Goal: Task Accomplishment & Management: Complete application form

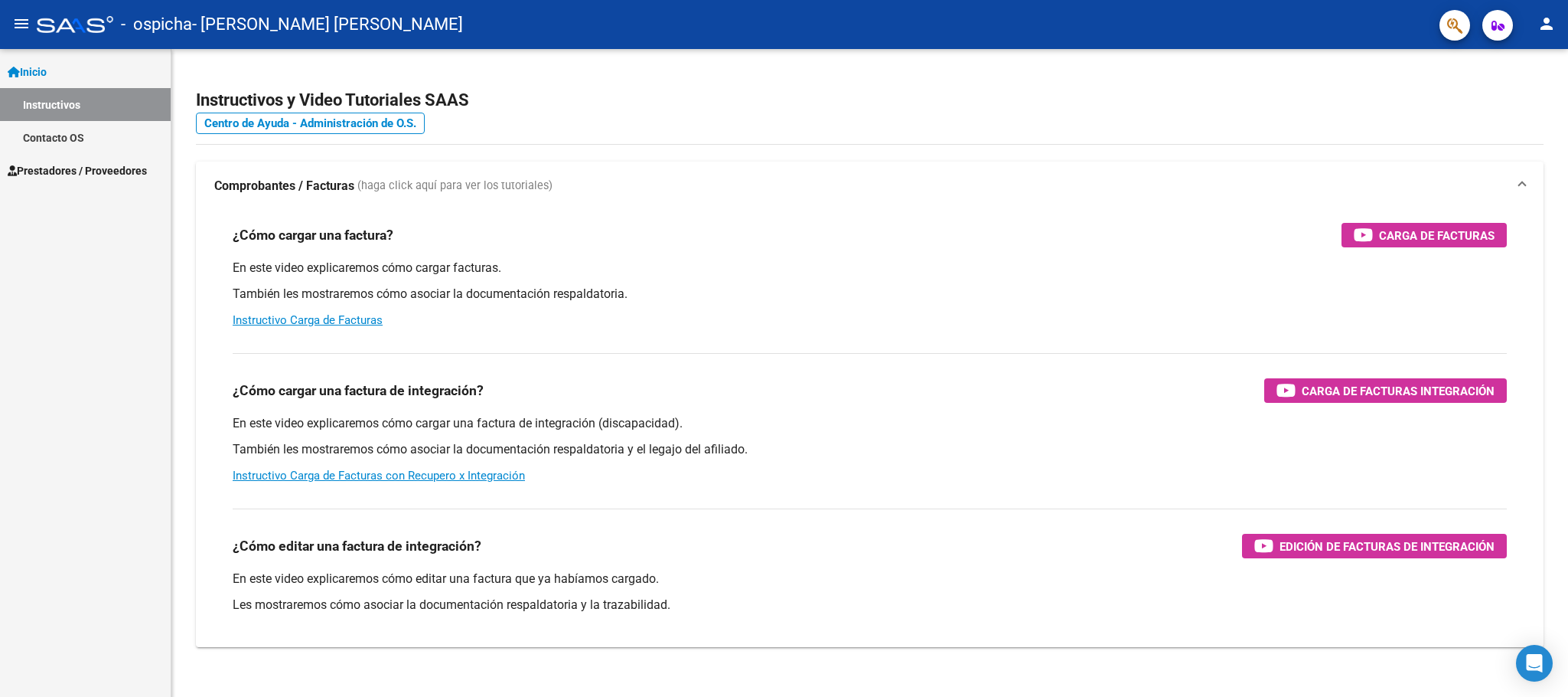
click at [99, 164] on span "Prestadores / Proveedores" at bounding box center [77, 170] width 140 height 17
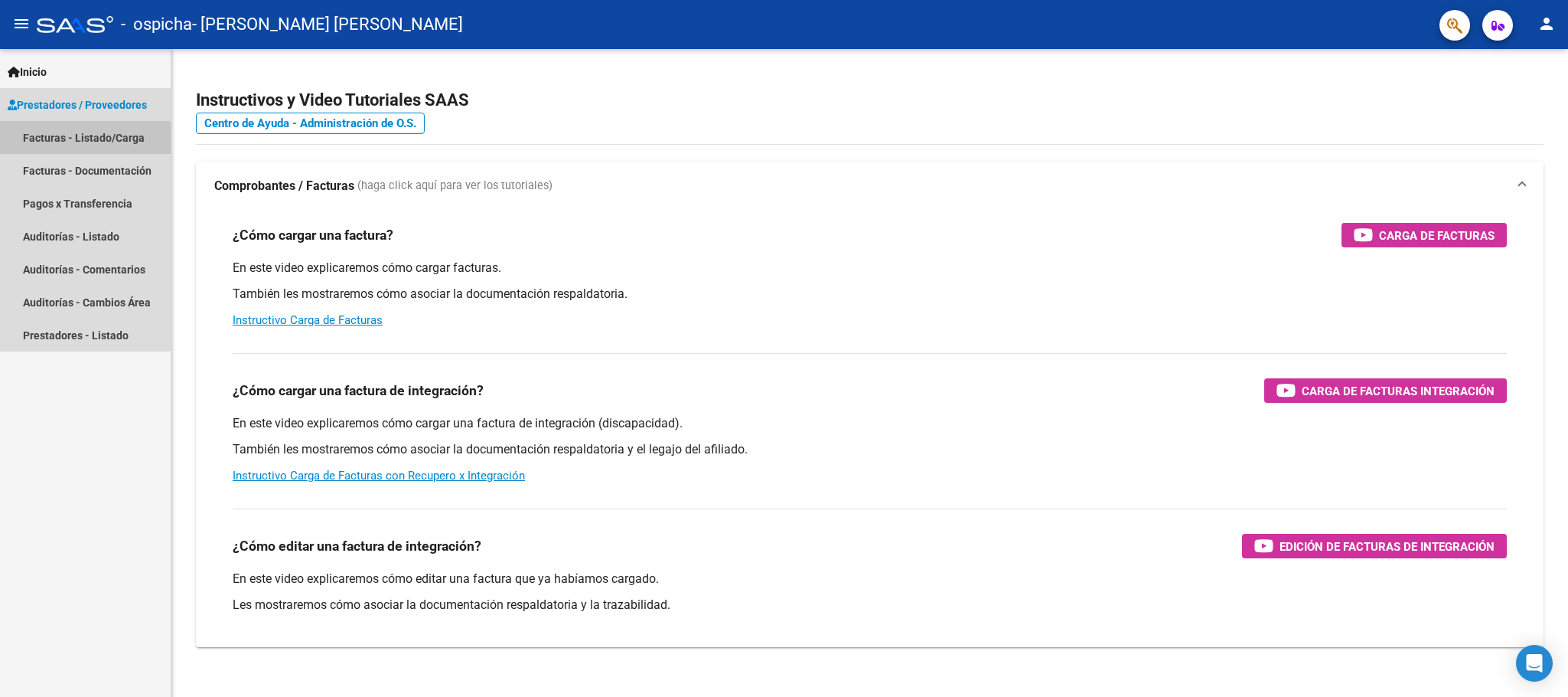
click at [79, 139] on link "Facturas - Listado/Carga" at bounding box center [85, 137] width 170 height 33
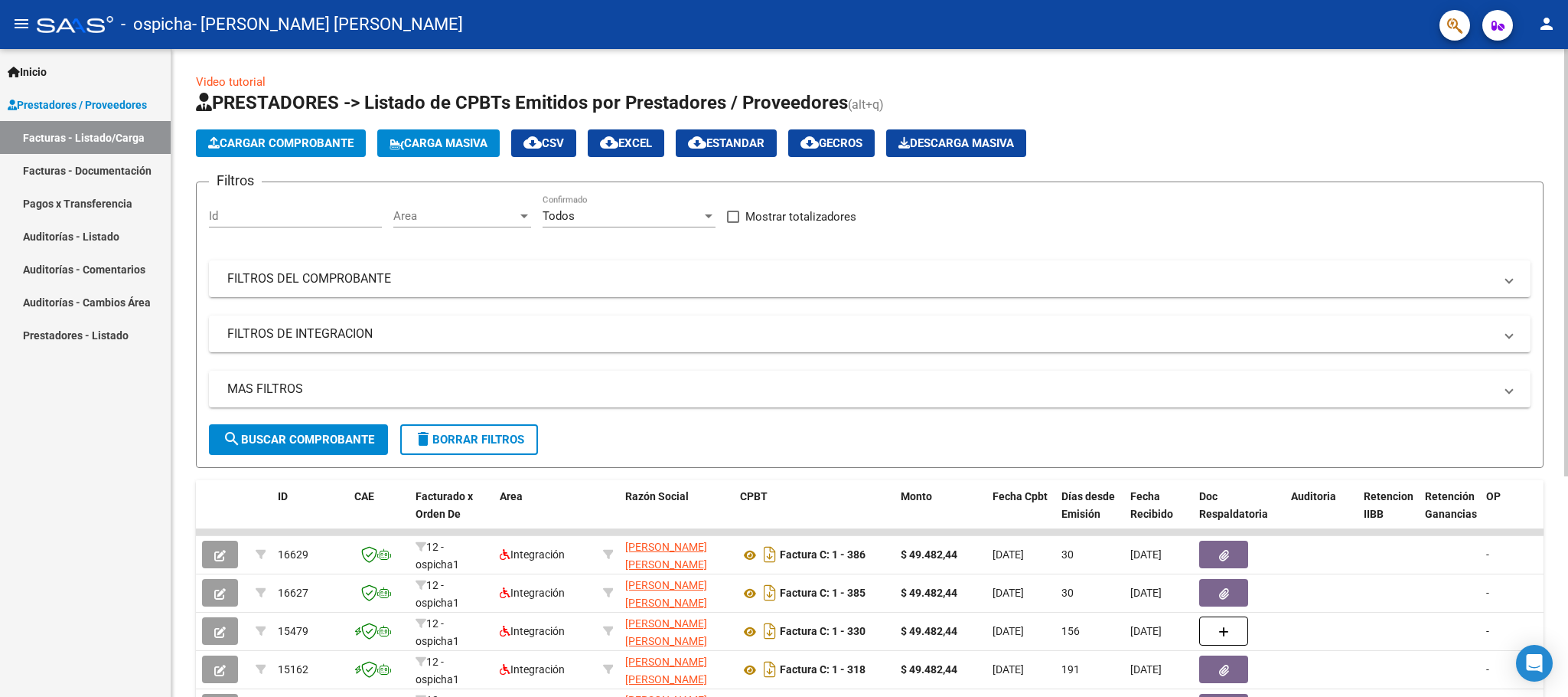
click at [255, 144] on span "Cargar Comprobante" at bounding box center [281, 144] width 146 height 14
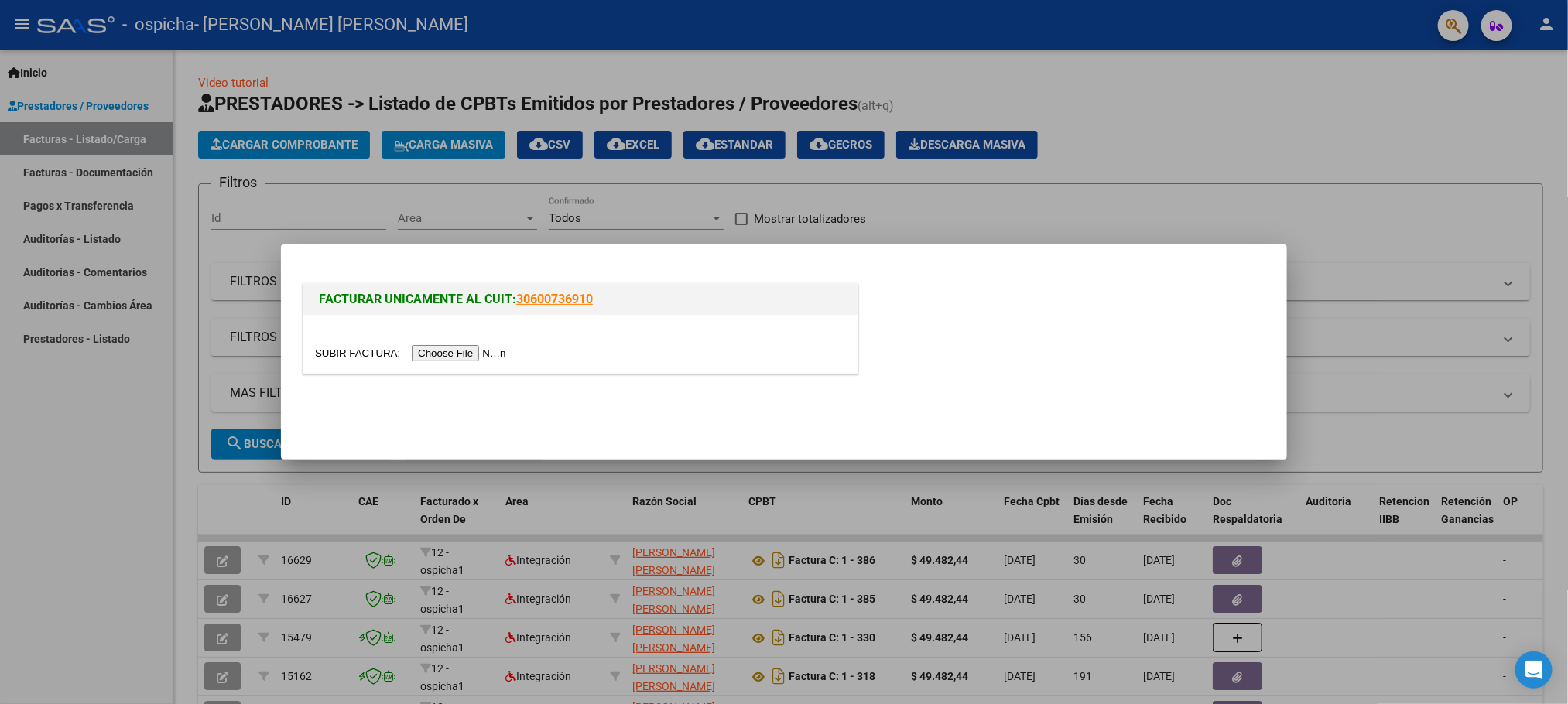
click at [452, 354] on input "file" at bounding box center [413, 353] width 196 height 16
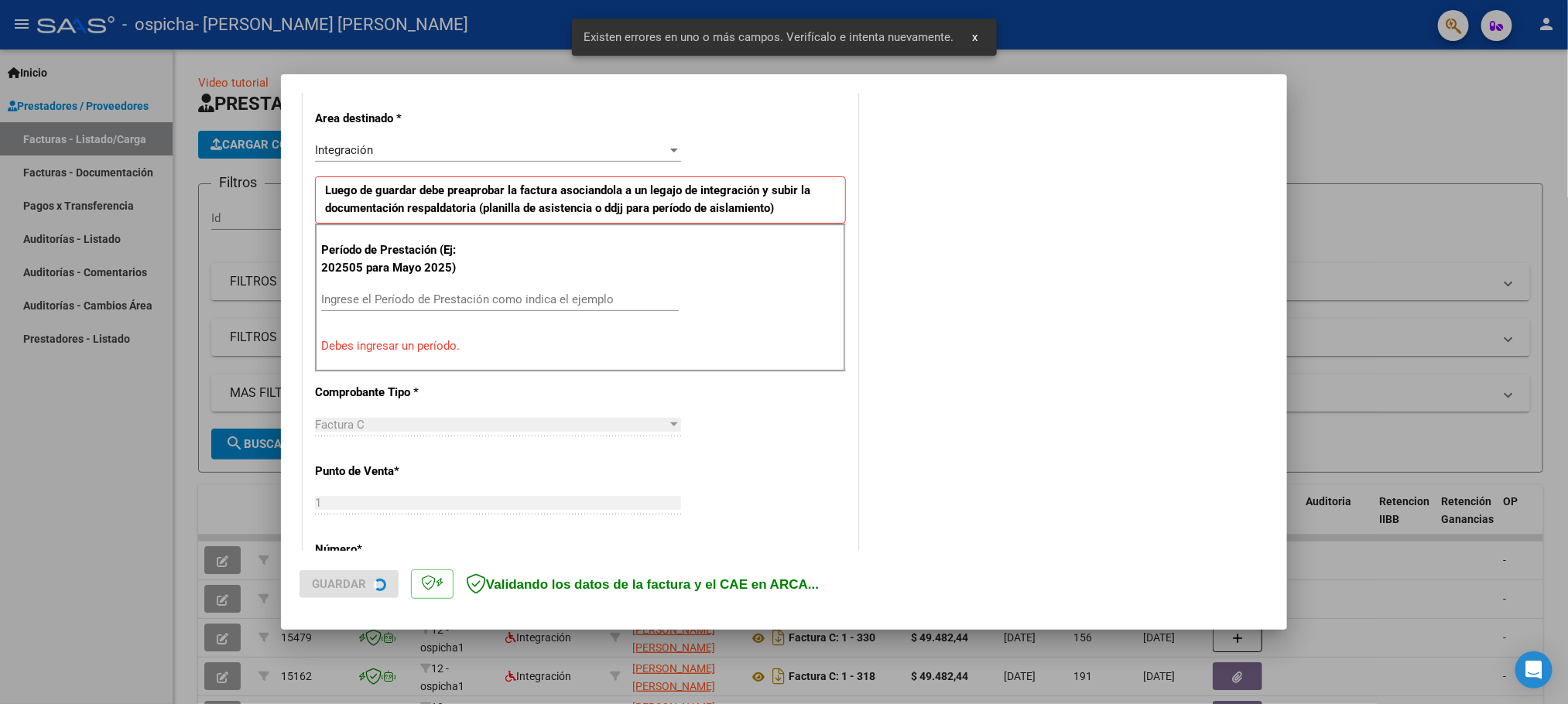
scroll to position [284, 0]
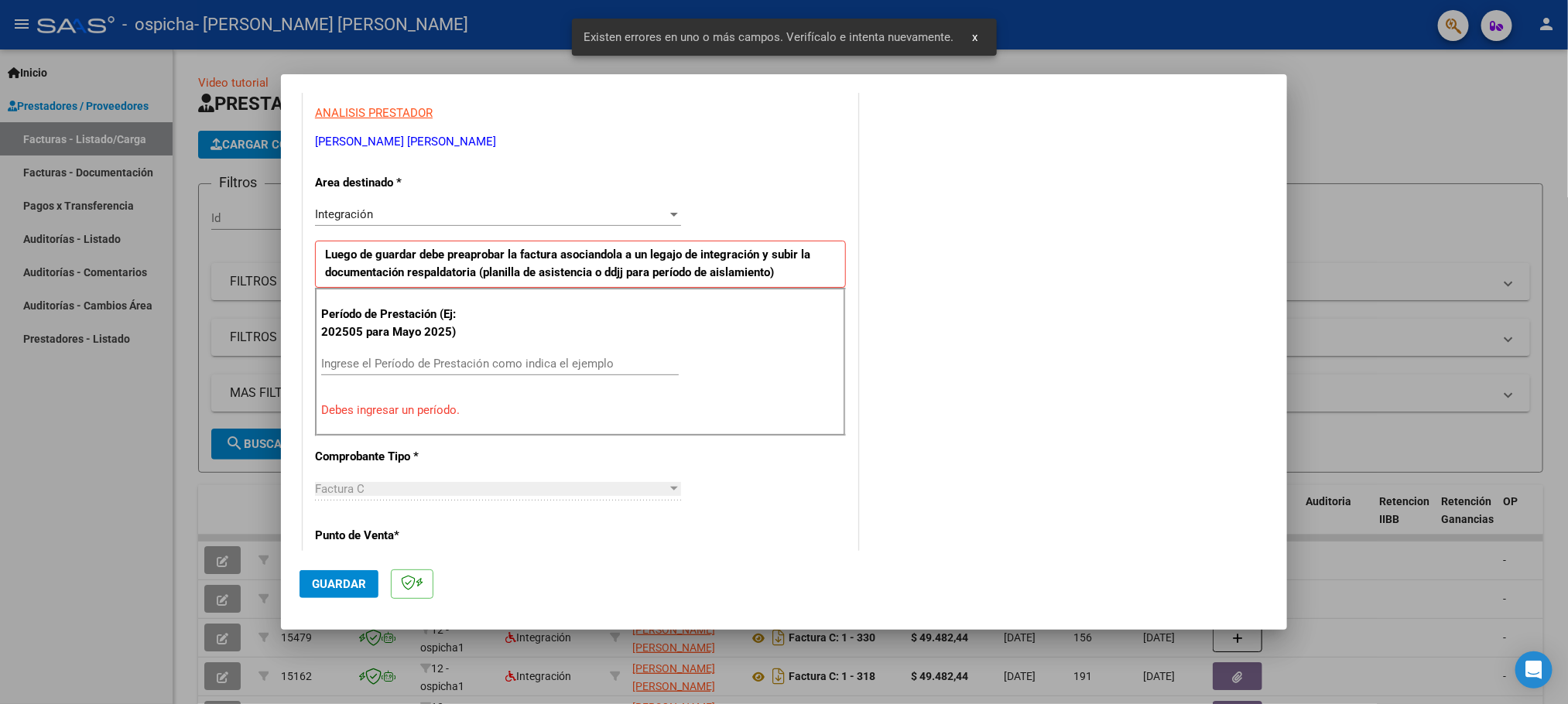
click at [508, 364] on input "Ingrese el Período de Prestación como indica el ejemplo" at bounding box center [500, 364] width 358 height 14
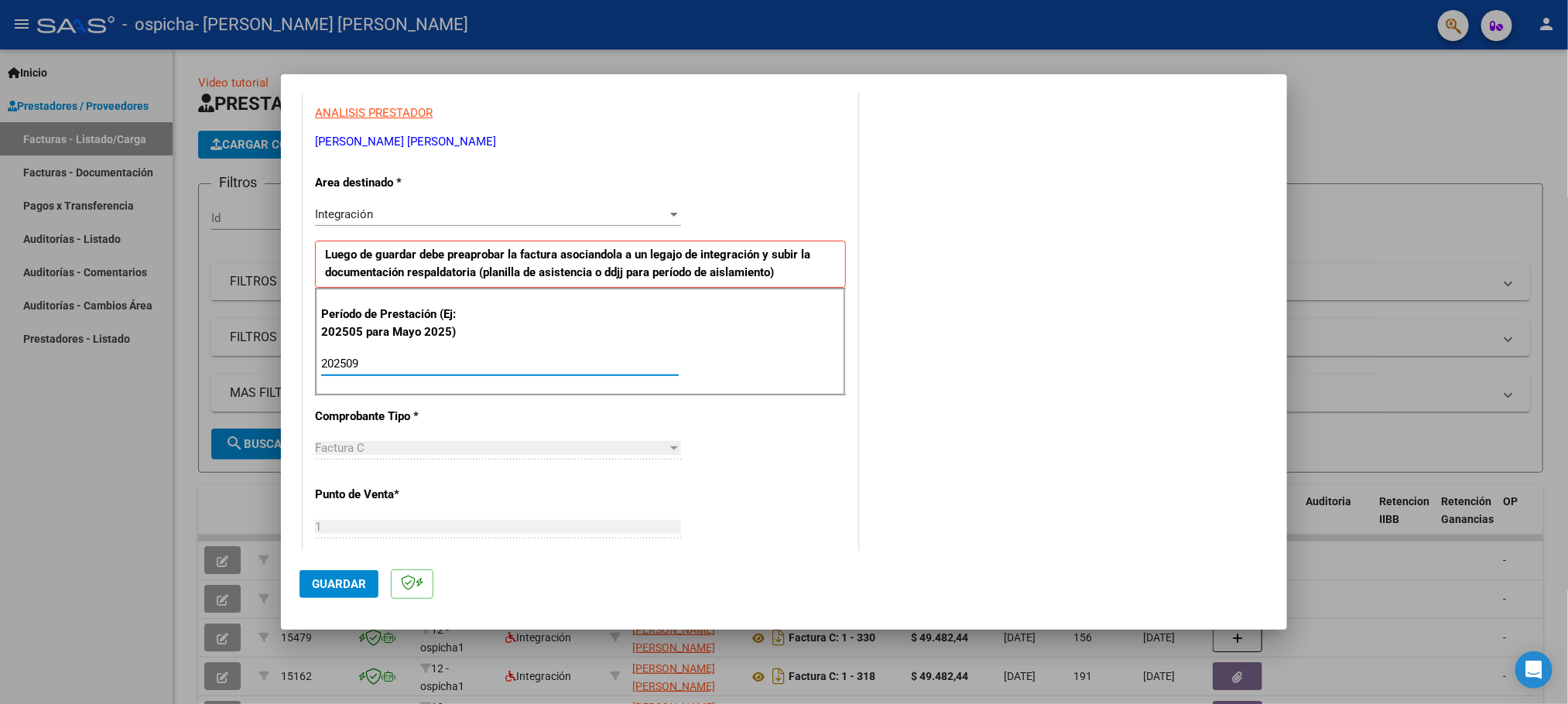
type input "202509"
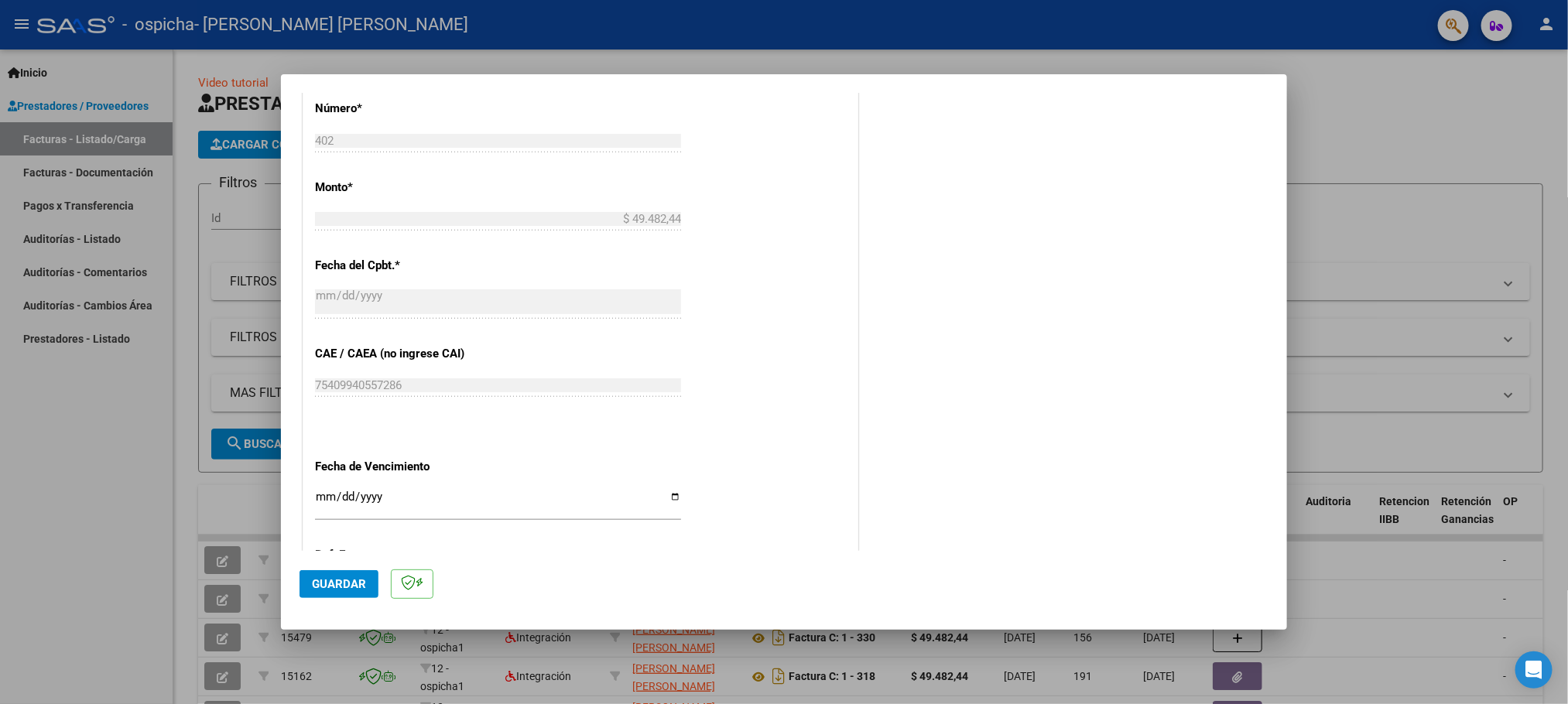
scroll to position [907, 0]
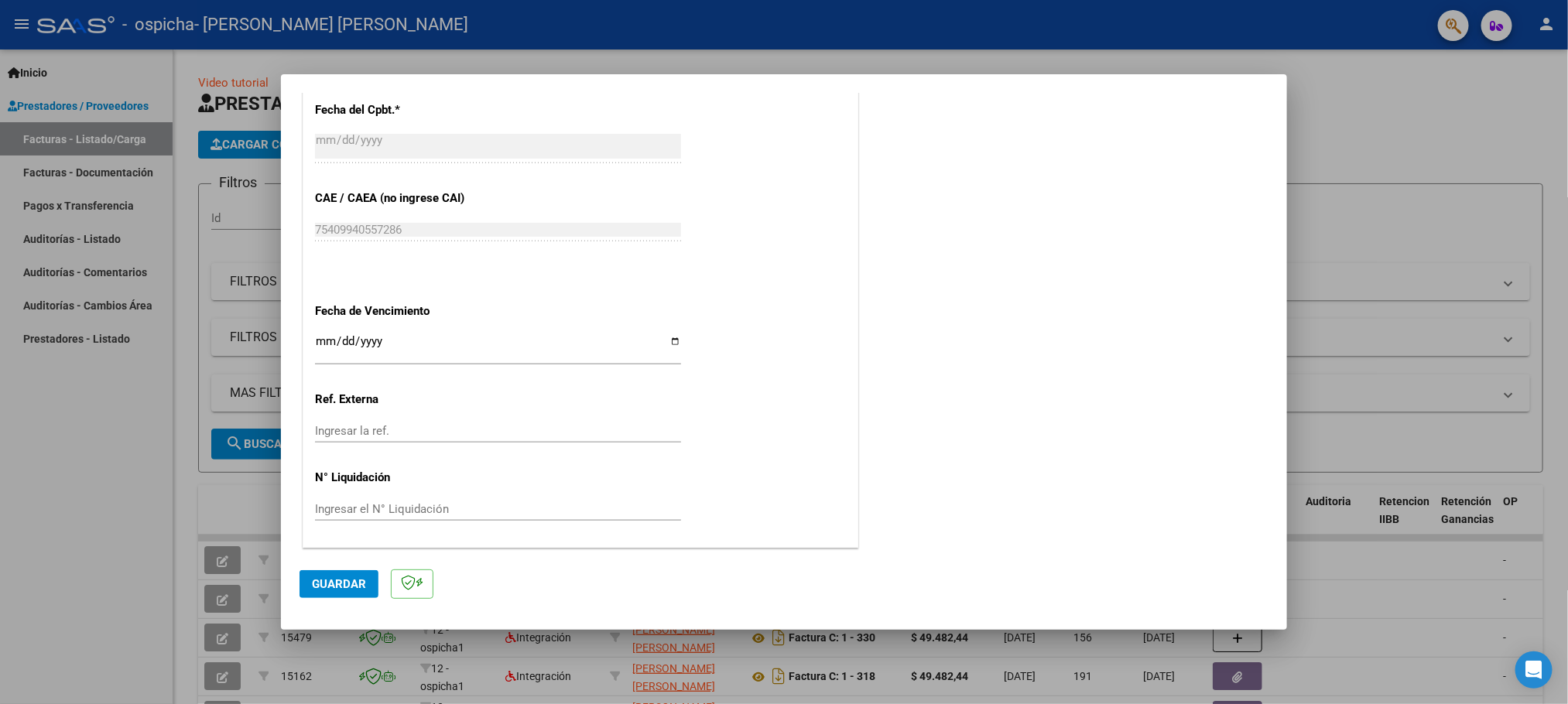
click at [667, 346] on input "Ingresar la fecha" at bounding box center [498, 347] width 366 height 25
click at [669, 346] on input "Ingresar la fecha" at bounding box center [498, 347] width 366 height 25
type input "[DATE]"
click at [333, 588] on span "Guardar" at bounding box center [339, 584] width 54 height 14
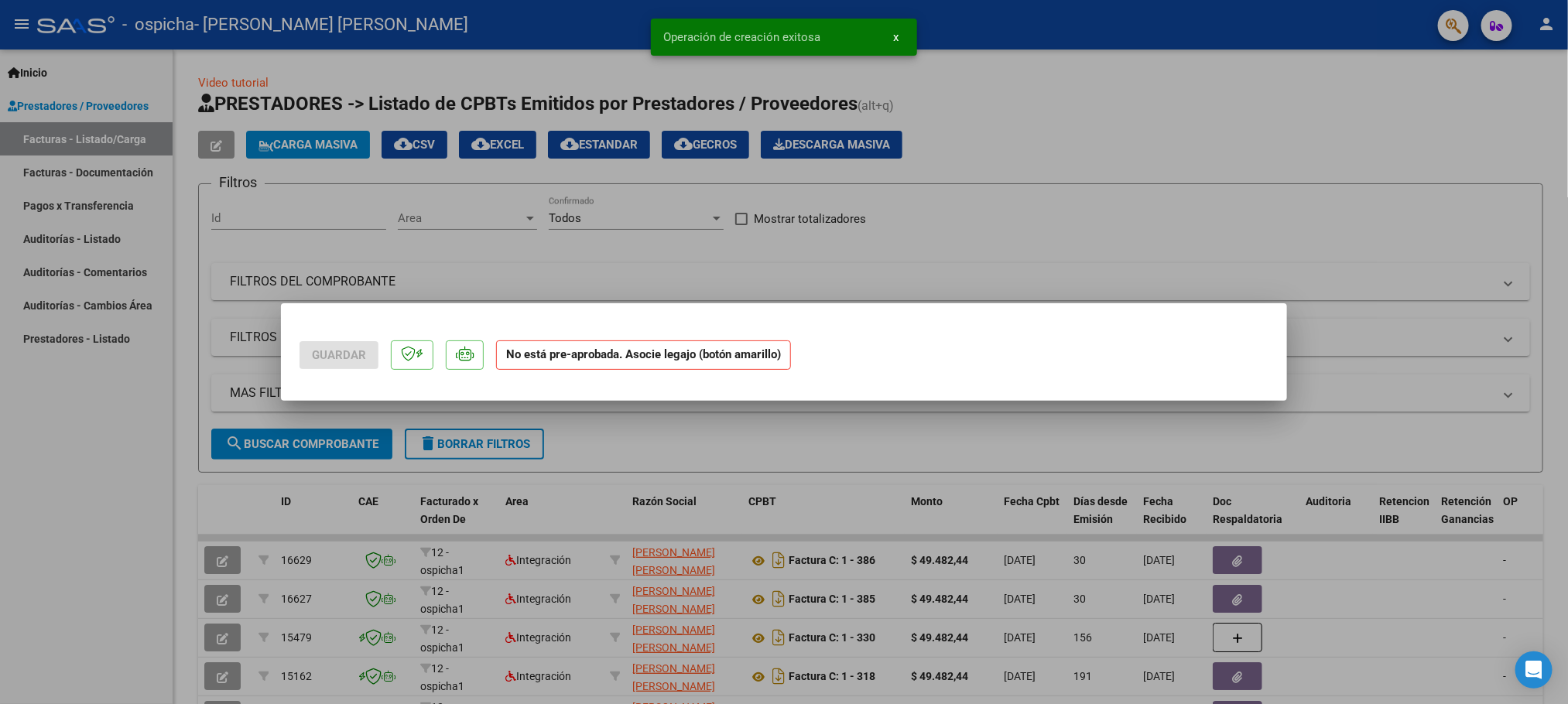
scroll to position [0, 0]
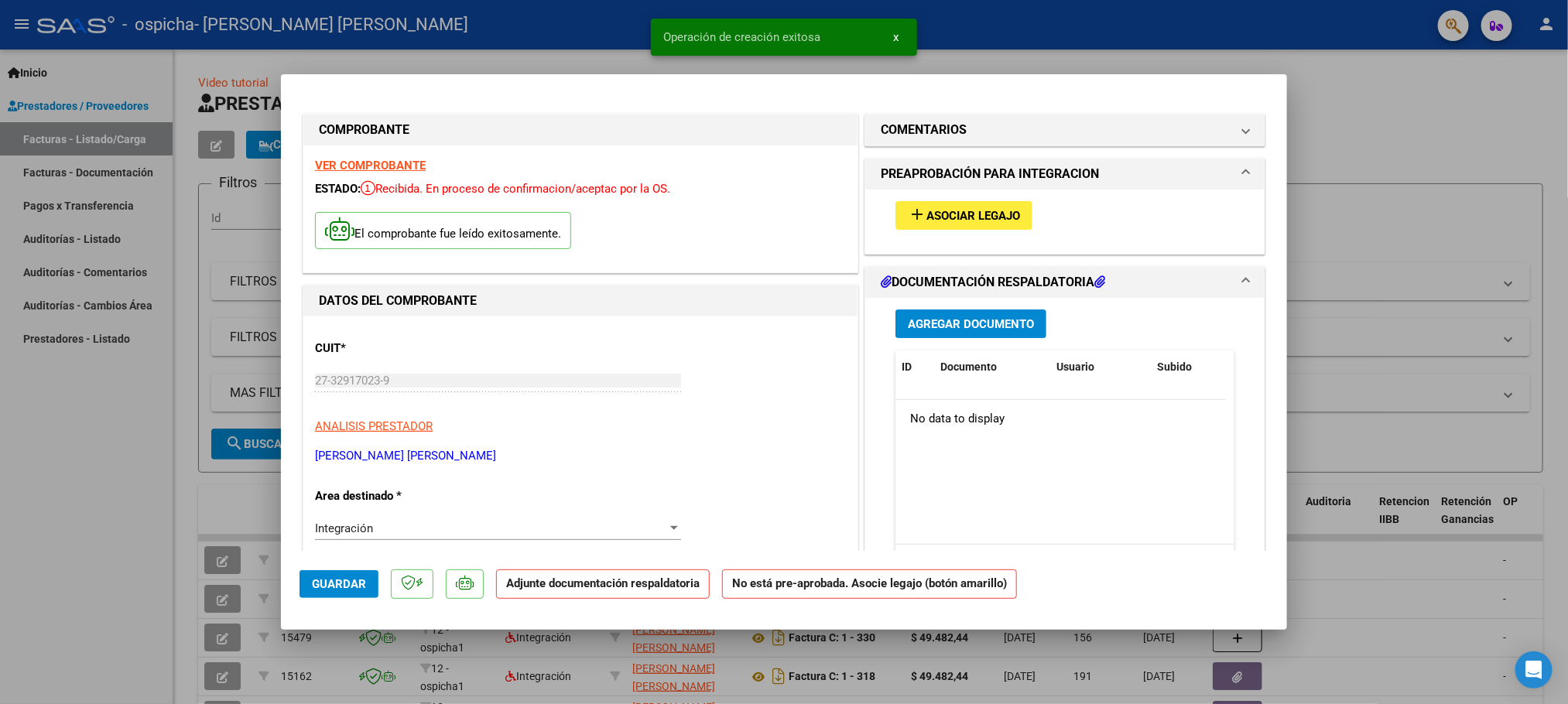
click at [962, 212] on span "Asociar Legajo" at bounding box center [973, 216] width 94 height 14
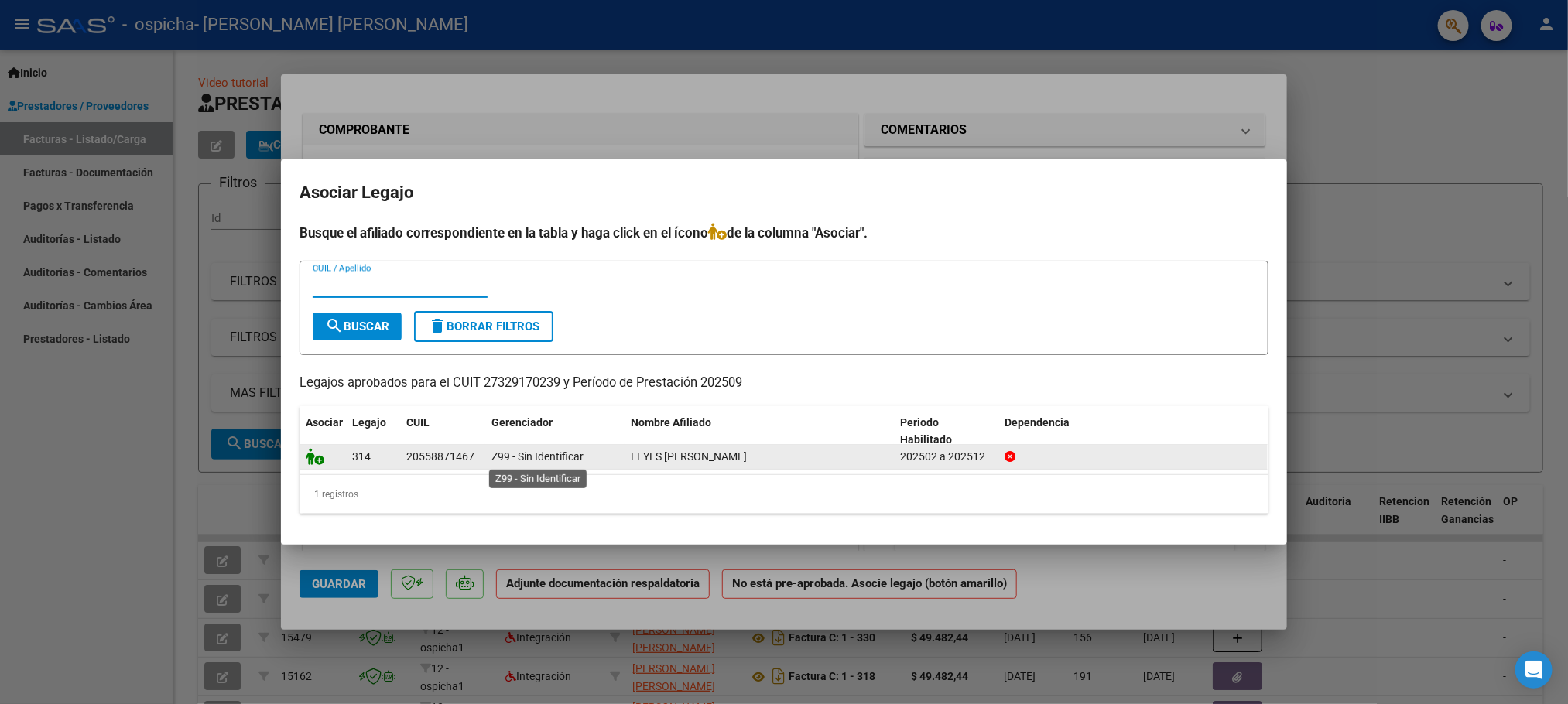
click at [311, 457] on icon at bounding box center [315, 457] width 19 height 17
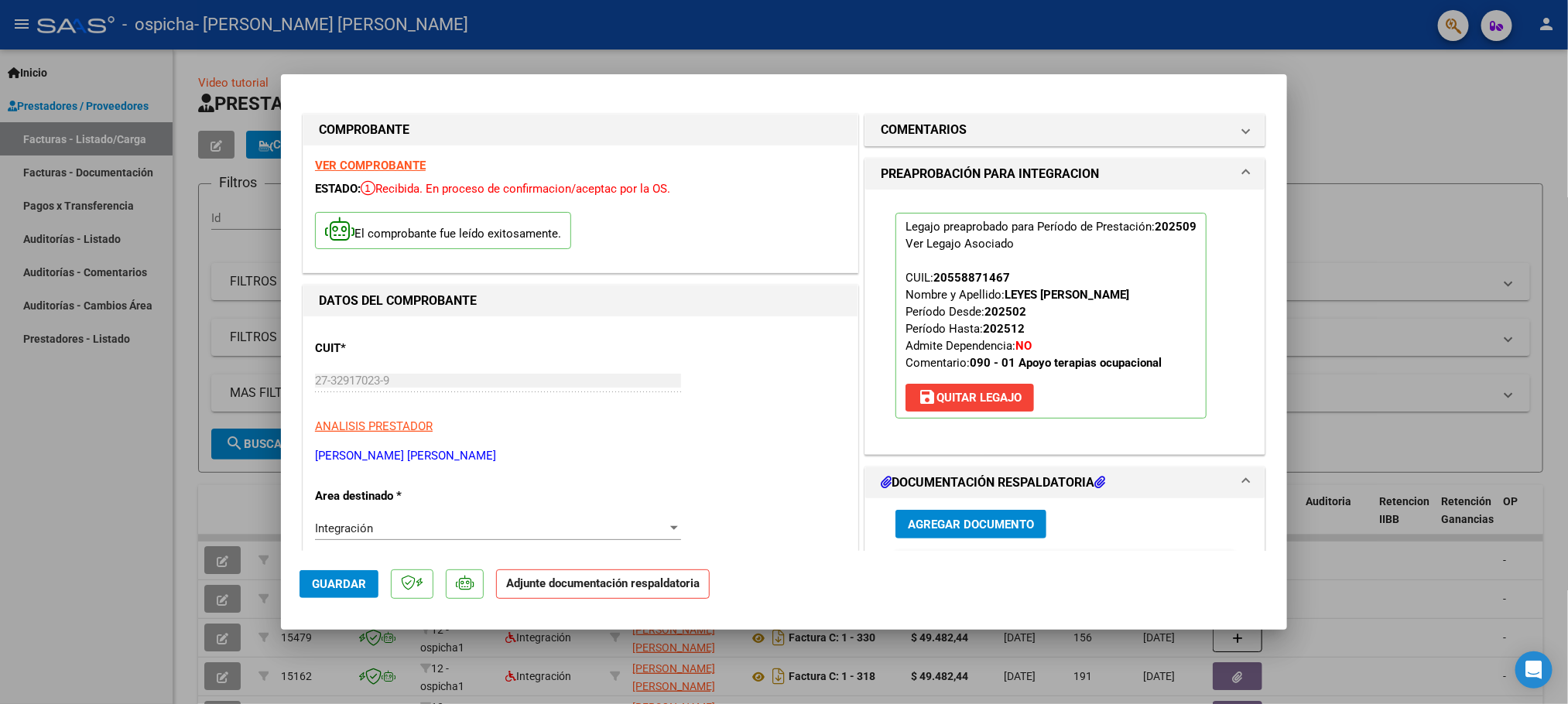
click at [975, 524] on span "Agregar Documento" at bounding box center [971, 524] width 126 height 14
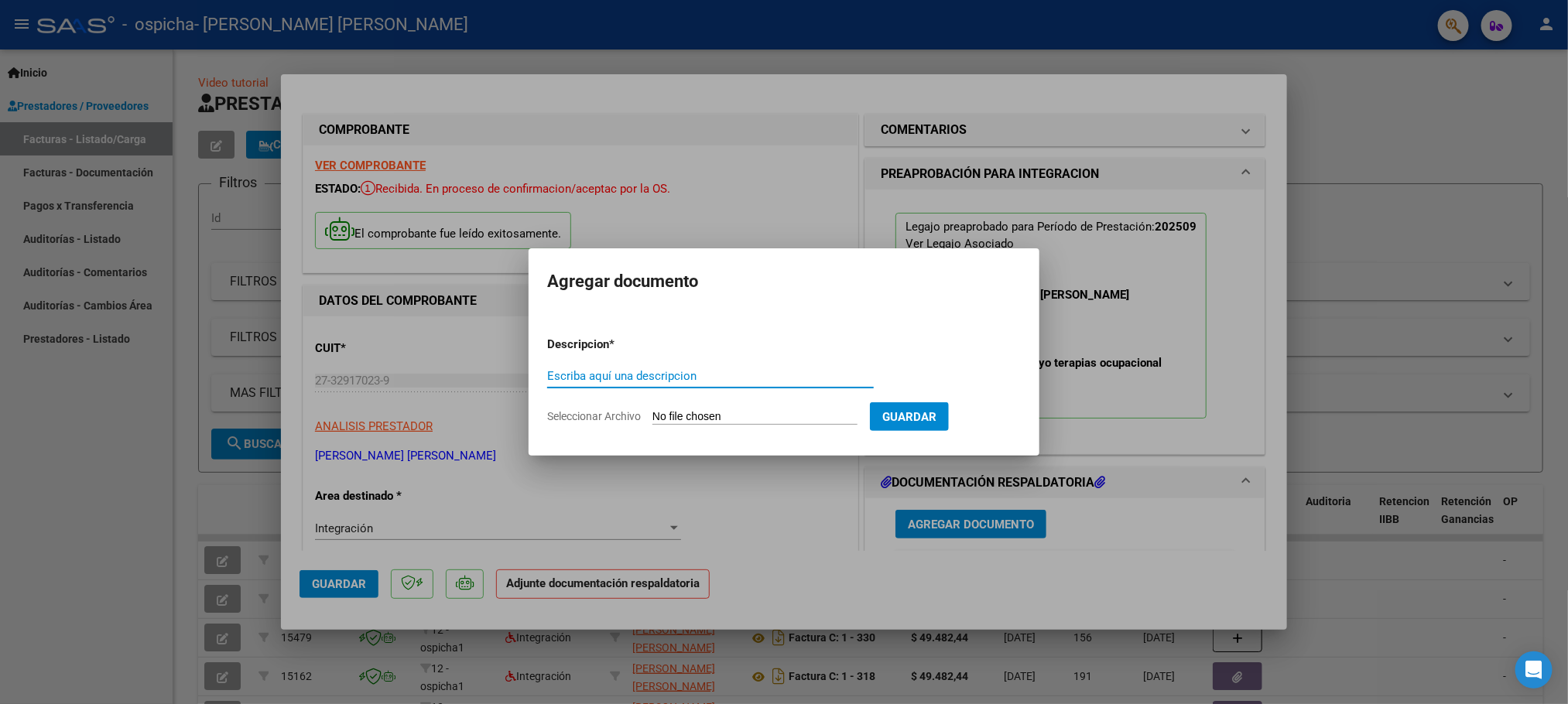
click at [677, 376] on input "Escriba aquí una descripcion" at bounding box center [710, 376] width 327 height 14
type input "planilla de asistencia"
click at [576, 420] on span "Seleccionar Archivo" at bounding box center [594, 416] width 94 height 12
click at [652, 420] on input "Seleccionar Archivo" at bounding box center [755, 417] width 205 height 15
type input "C:\fakepath\Planillas [PERSON_NAME] septiembre.pdf"
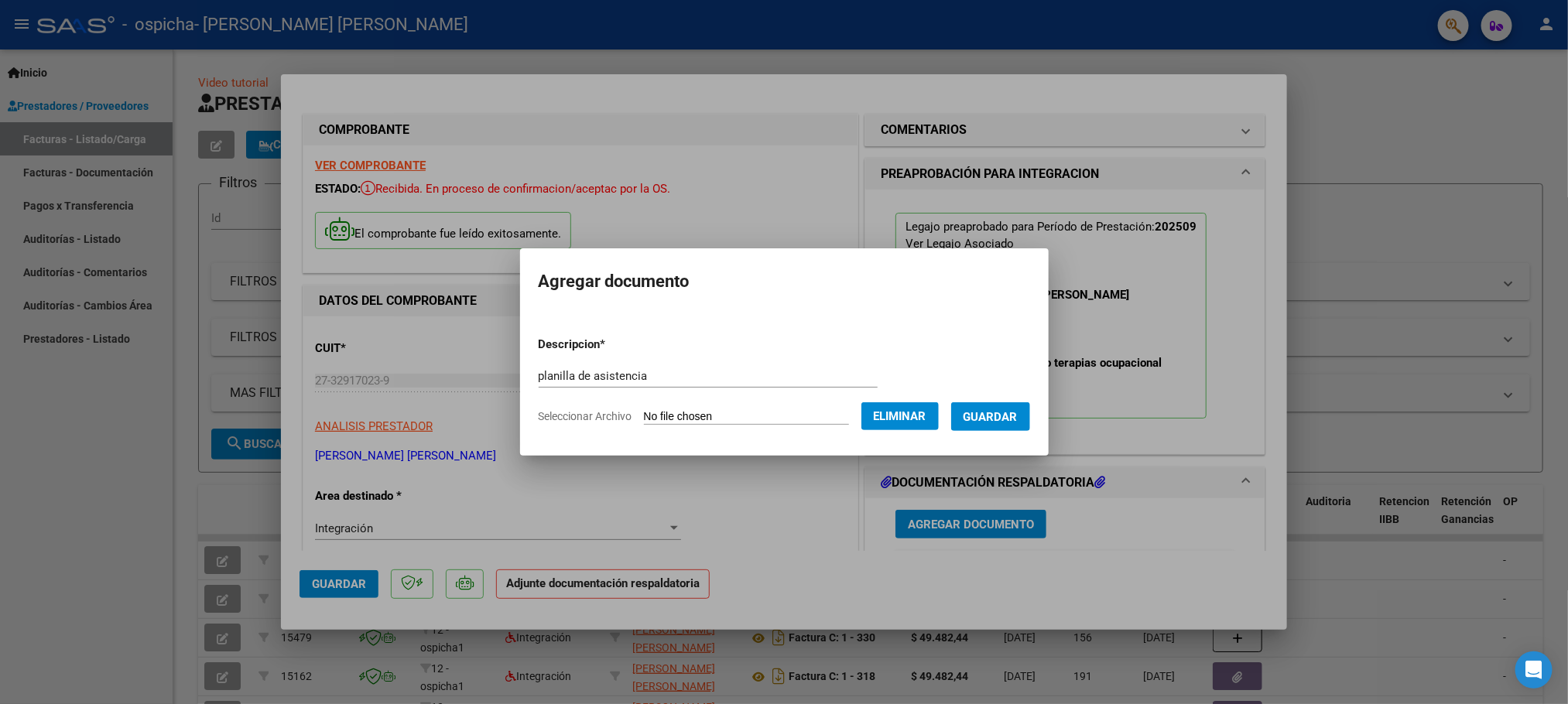
click at [988, 419] on span "Guardar" at bounding box center [991, 417] width 54 height 14
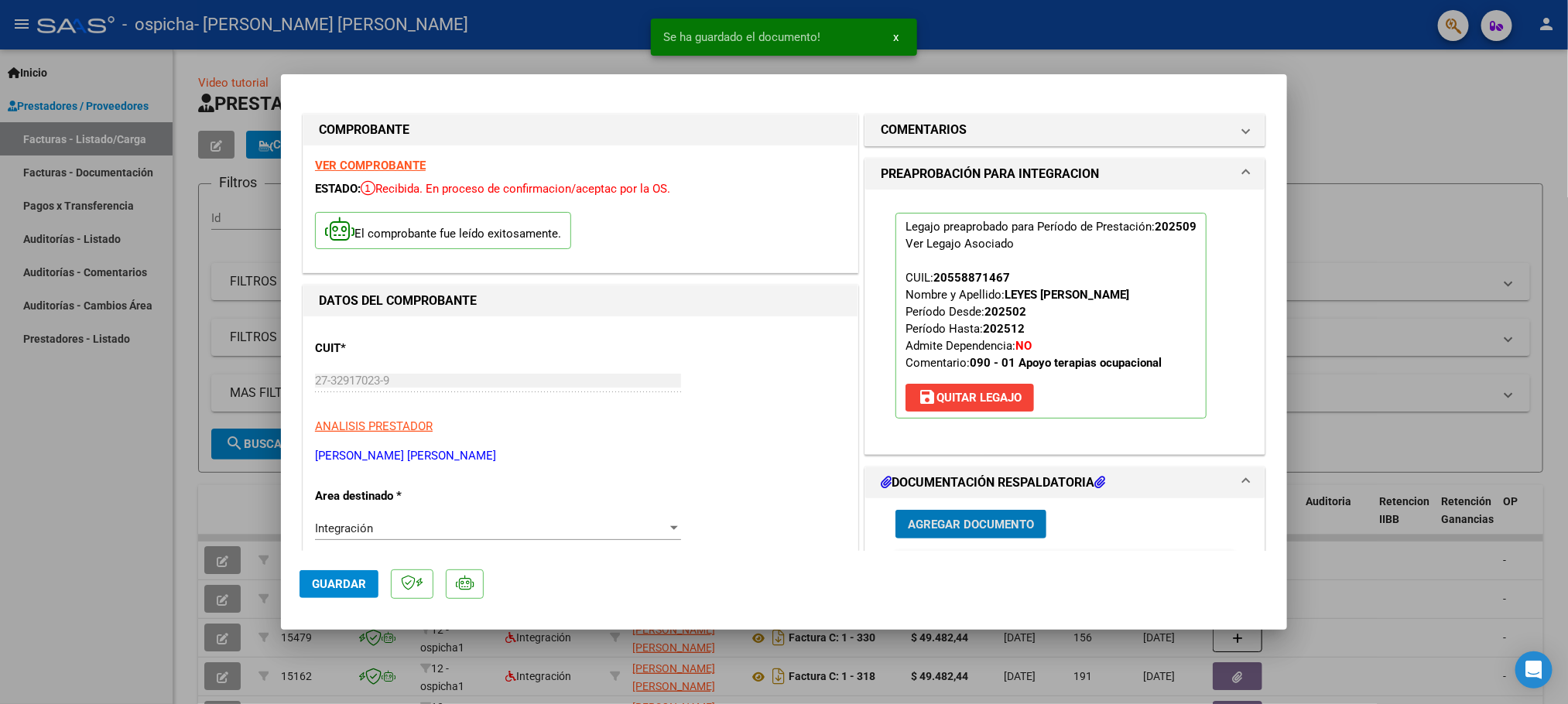
click at [936, 523] on span "Agregar Documento" at bounding box center [971, 524] width 126 height 14
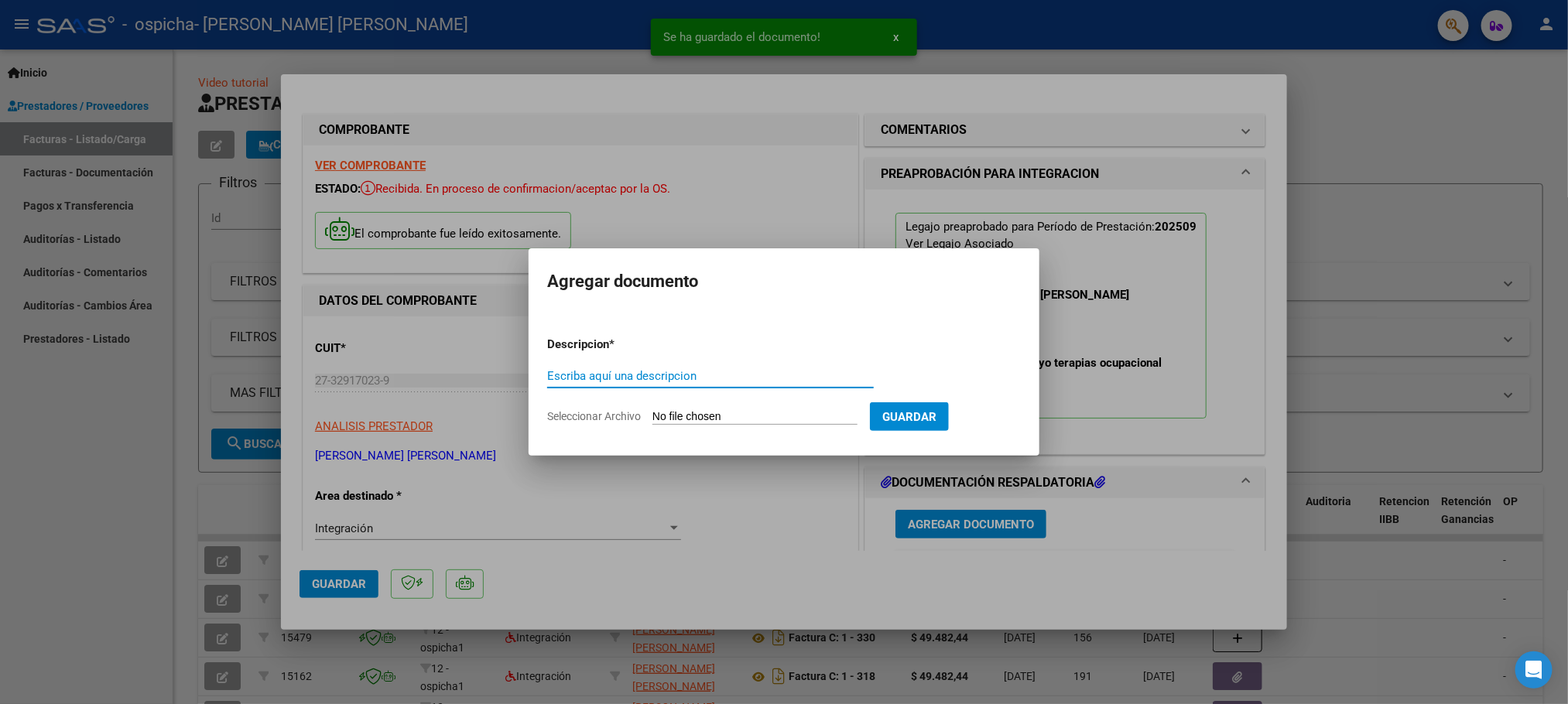
click at [681, 376] on input "Escriba aquí una descripcion" at bounding box center [710, 376] width 327 height 14
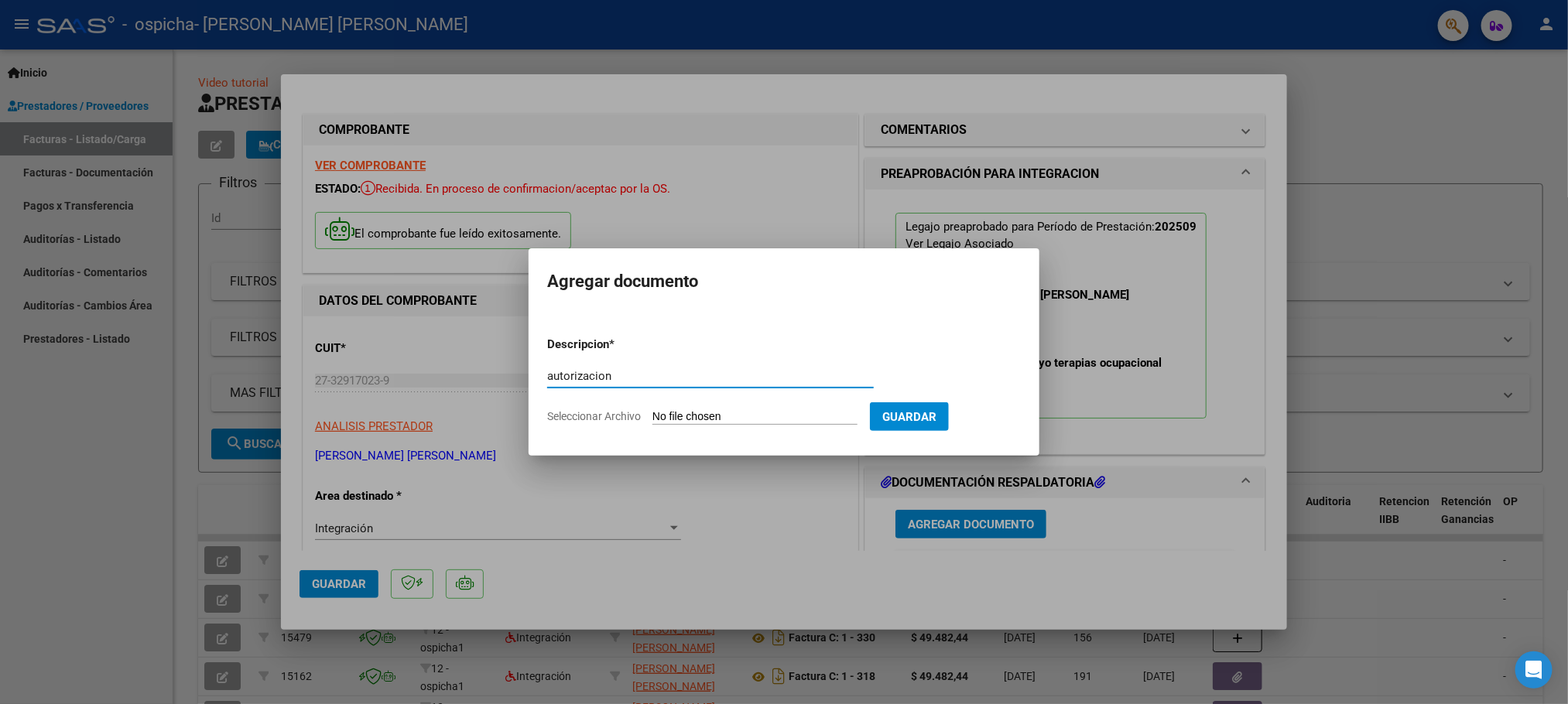
type input "autorizacion"
click at [627, 418] on span "Seleccionar Archivo" at bounding box center [594, 416] width 94 height 12
click at [652, 418] on input "Seleccionar Archivo" at bounding box center [755, 417] width 205 height 15
type input "C:\fakepath\[PERSON_NAME] TERAPIA OCUPACIONAL- LEYES [PERSON_NAME] FEB A DIC 20…"
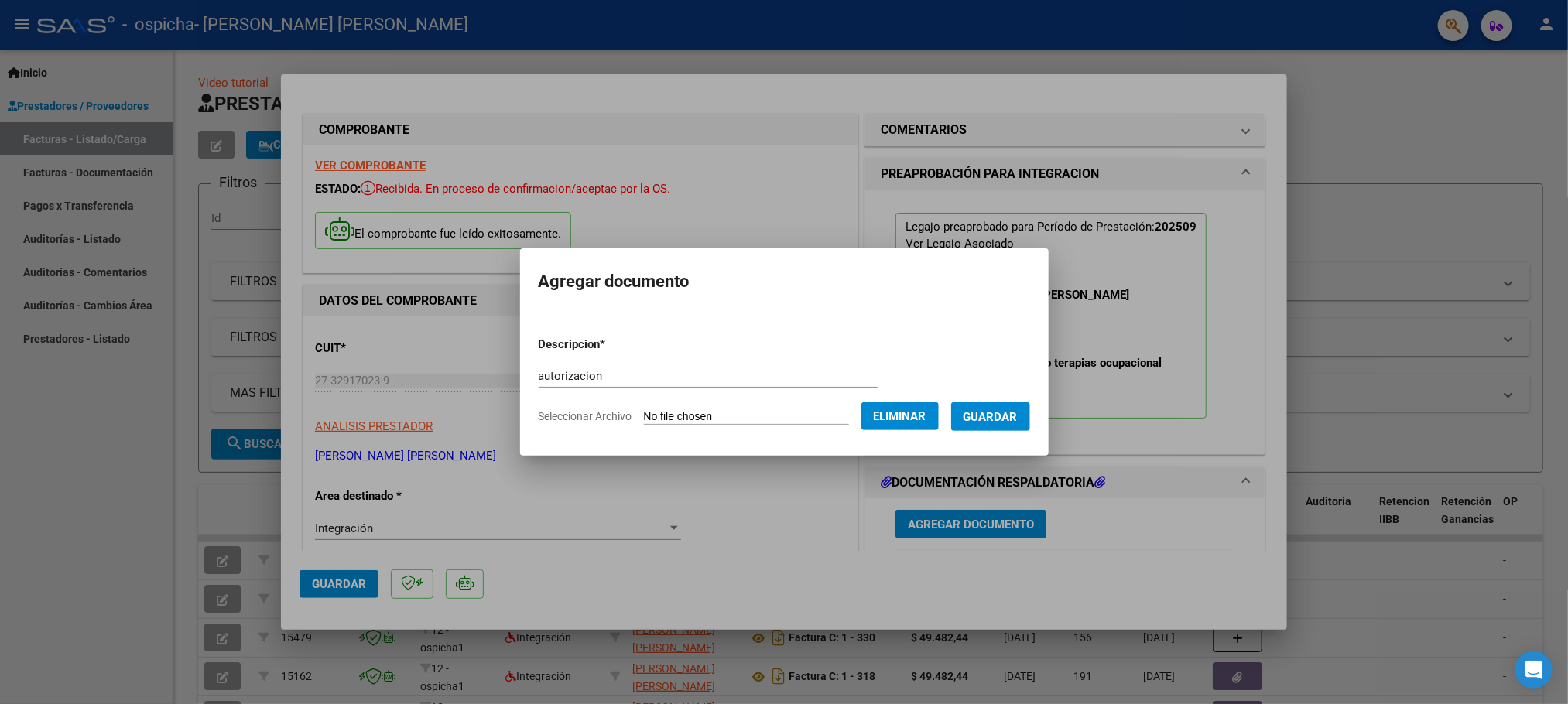
click at [1003, 411] on span "Guardar" at bounding box center [991, 417] width 54 height 14
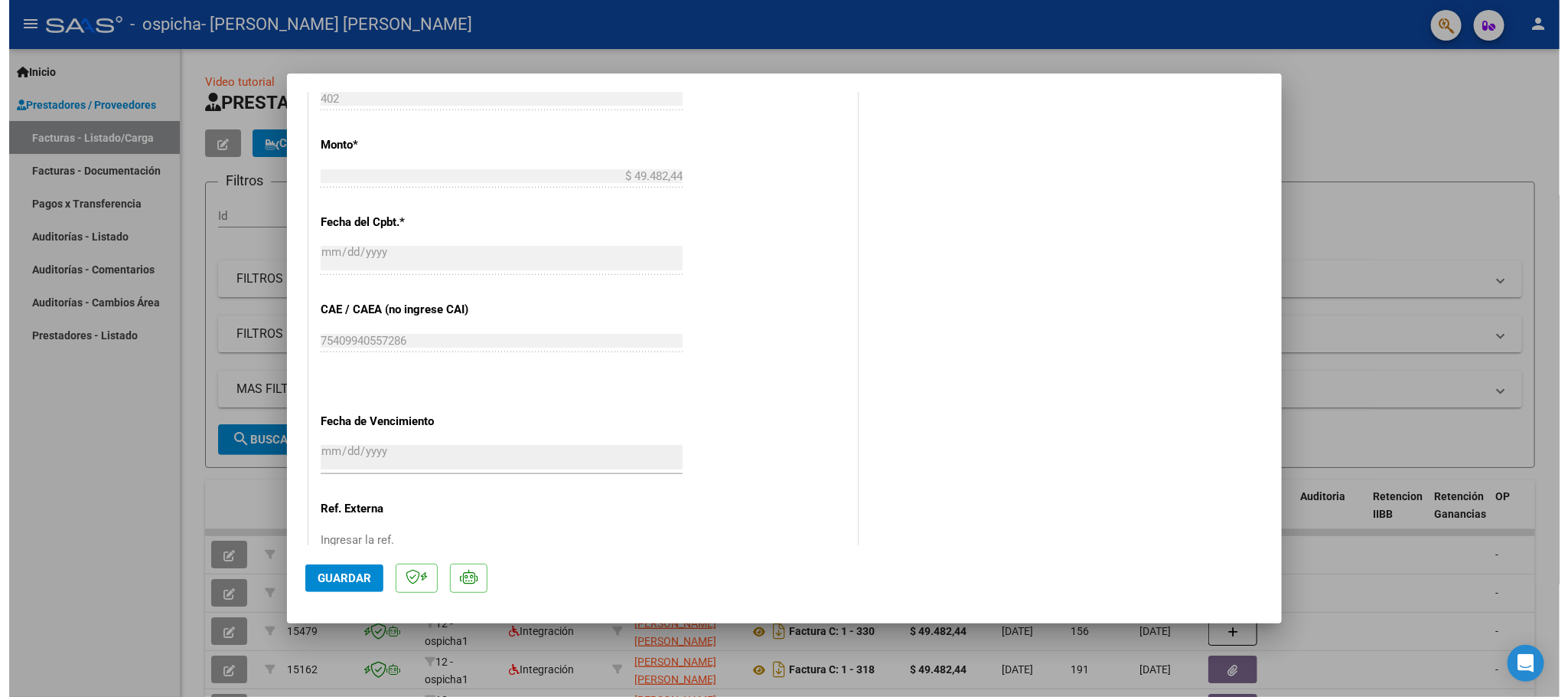
scroll to position [921, 0]
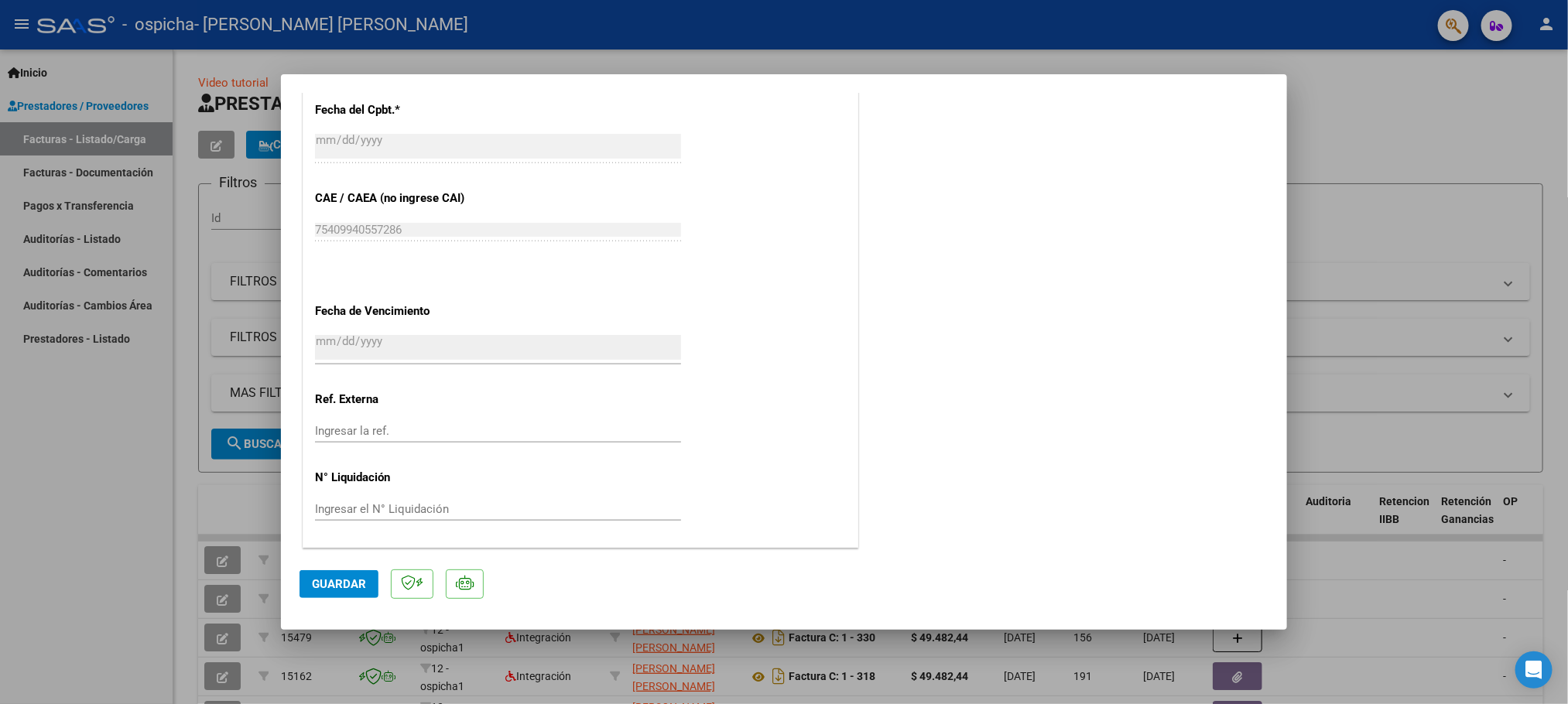
click at [335, 581] on span "Guardar" at bounding box center [339, 584] width 54 height 14
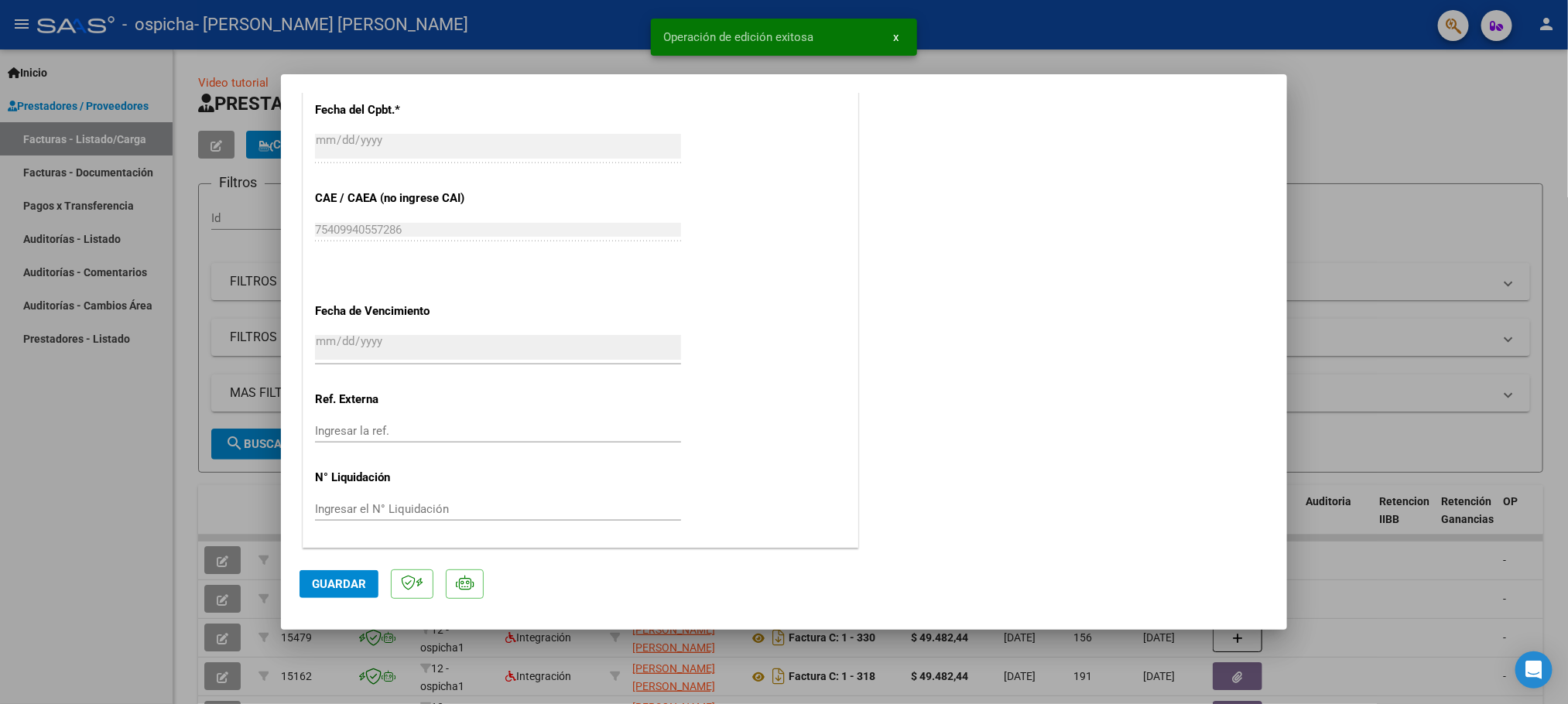
click at [1444, 160] on div at bounding box center [784, 352] width 1568 height 704
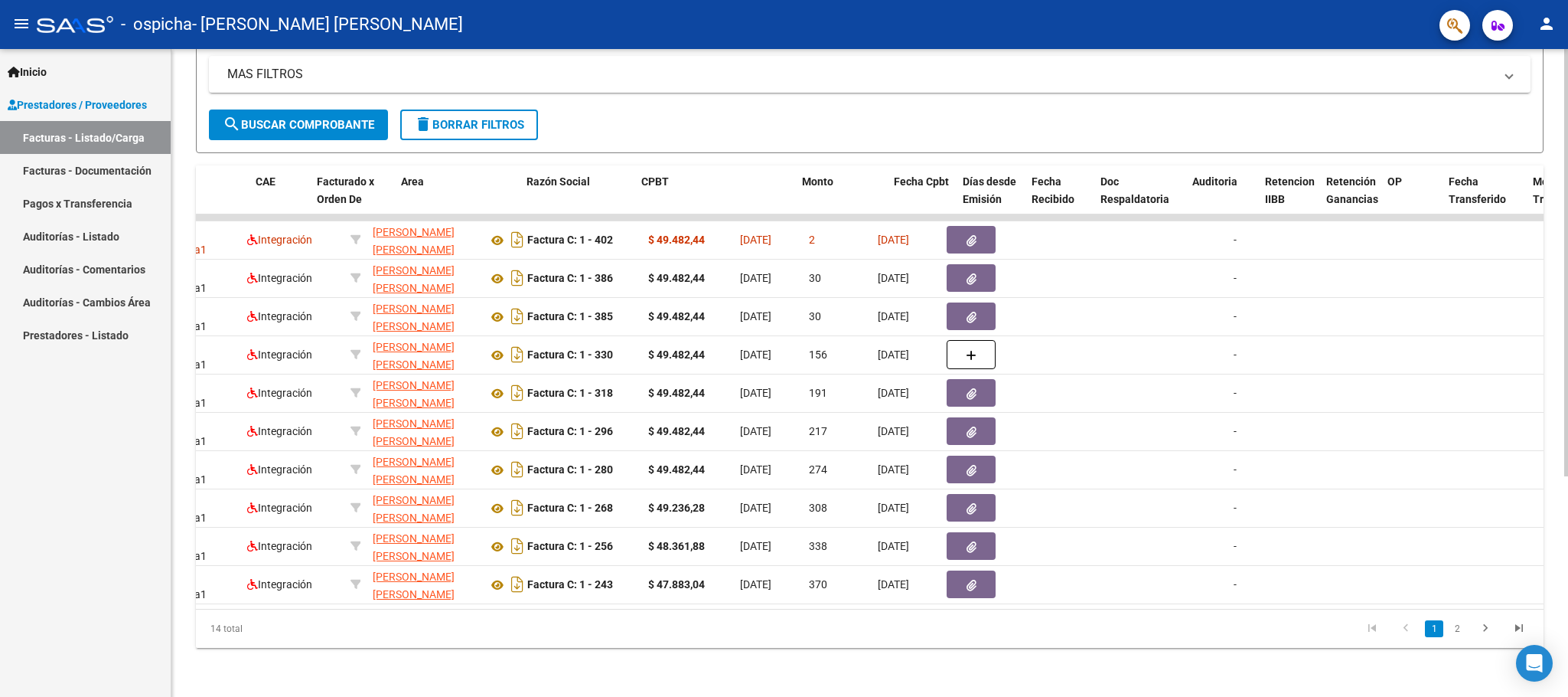
scroll to position [0, 93]
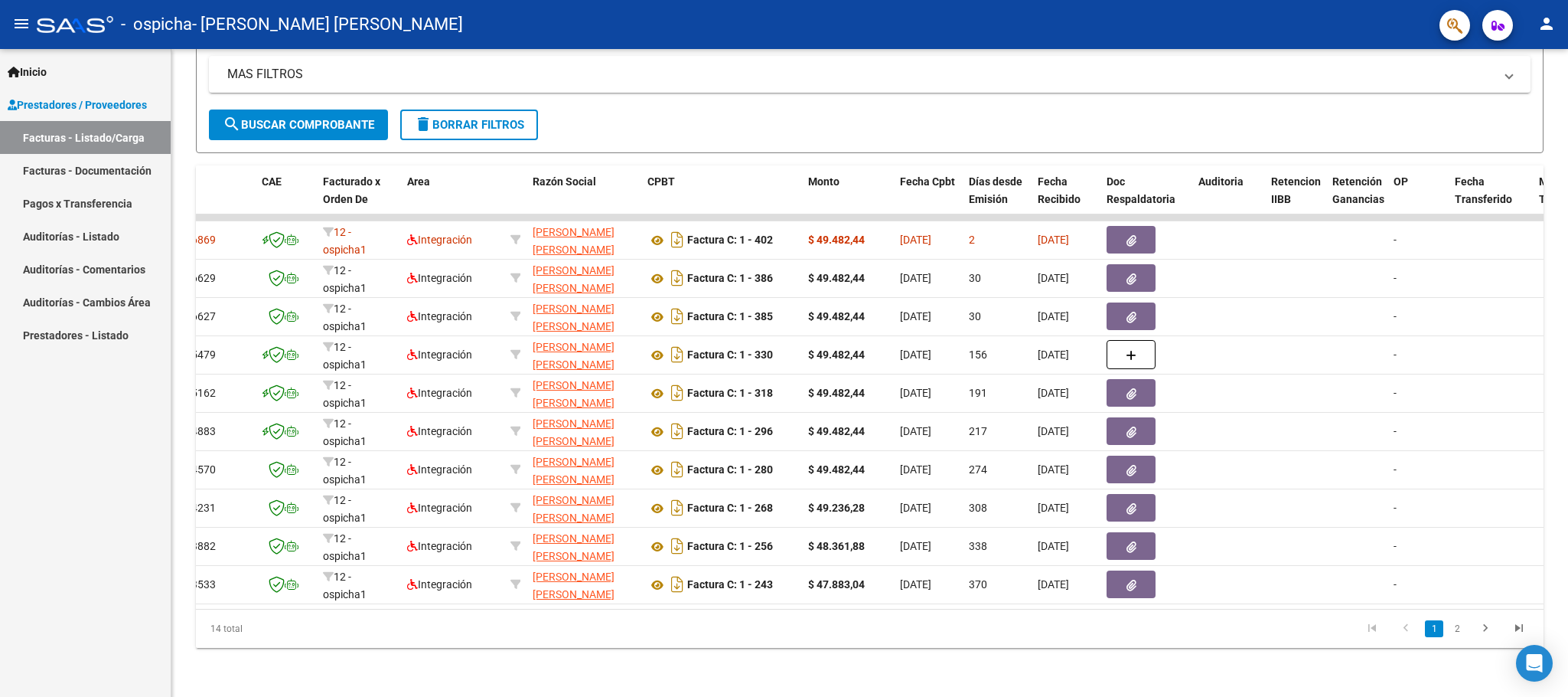
click at [1543, 16] on mat-icon "person" at bounding box center [1547, 24] width 18 height 18
click at [1511, 99] on button "exit_to_app Salir" at bounding box center [1515, 101] width 94 height 37
